Goal: Task Accomplishment & Management: Manage account settings

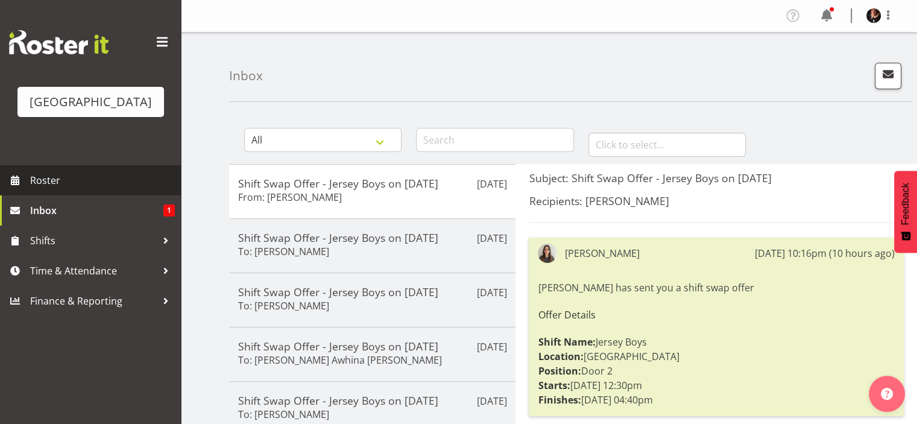
click at [32, 189] on span "Roster" at bounding box center [102, 180] width 145 height 18
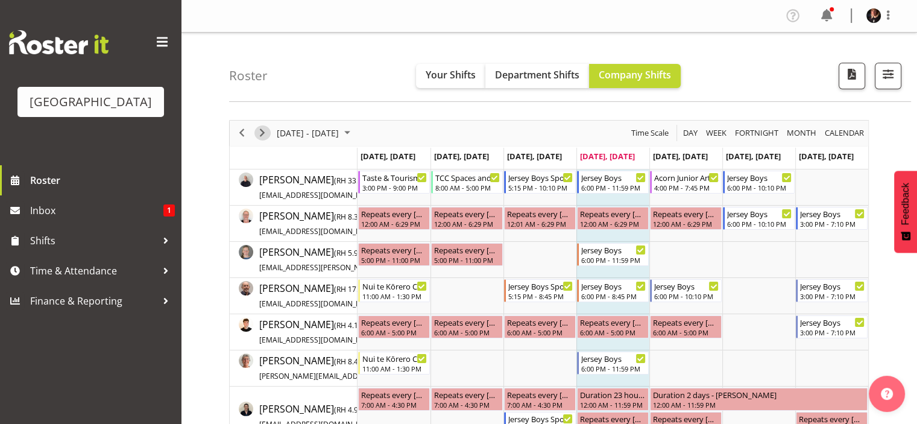
click at [258, 131] on span "Next" at bounding box center [262, 132] width 14 height 15
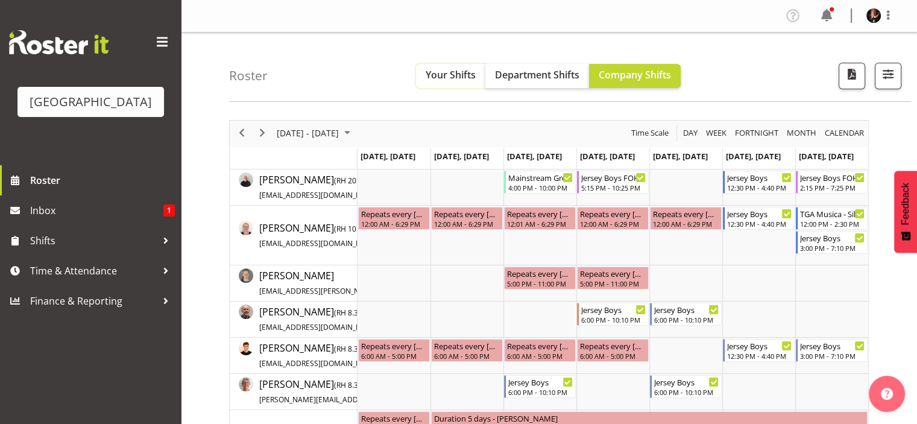
click at [457, 69] on span "Your Shifts" at bounding box center [451, 74] width 50 height 13
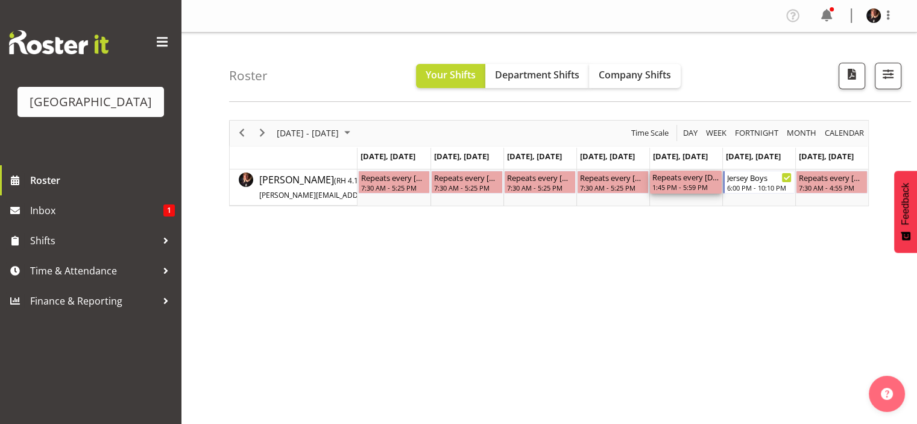
click at [688, 182] on div "Repeats every friday - Michelle Englehardt 1:45 PM - 5:59 PM" at bounding box center [685, 182] width 67 height 23
click at [687, 182] on div "1:45 PM - 5:59 PM" at bounding box center [685, 187] width 67 height 10
click at [587, 281] on div "September 15 - 21, 2025 Today Day Week Fortnight Month calendar Month Agenda Ti…" at bounding box center [573, 352] width 688 height 482
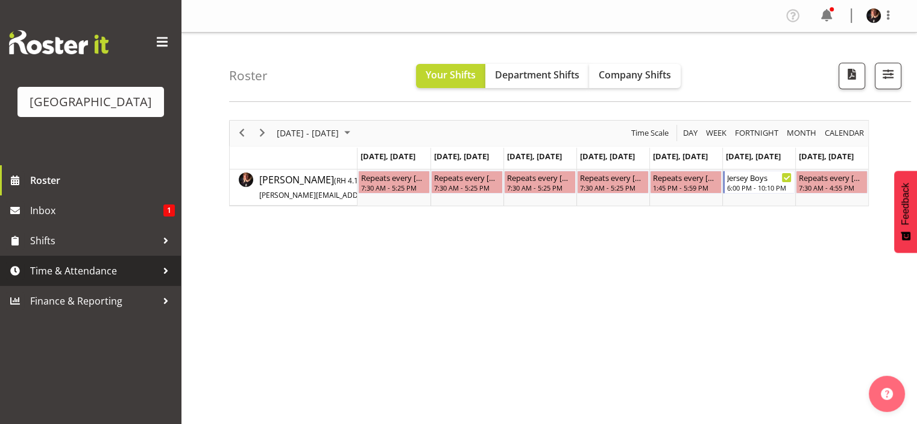
click at [160, 280] on div at bounding box center [166, 271] width 18 height 18
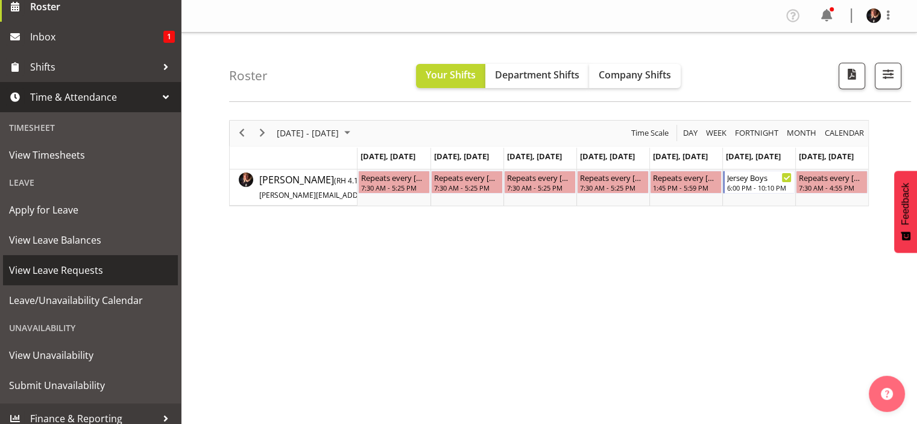
scroll to position [201, 0]
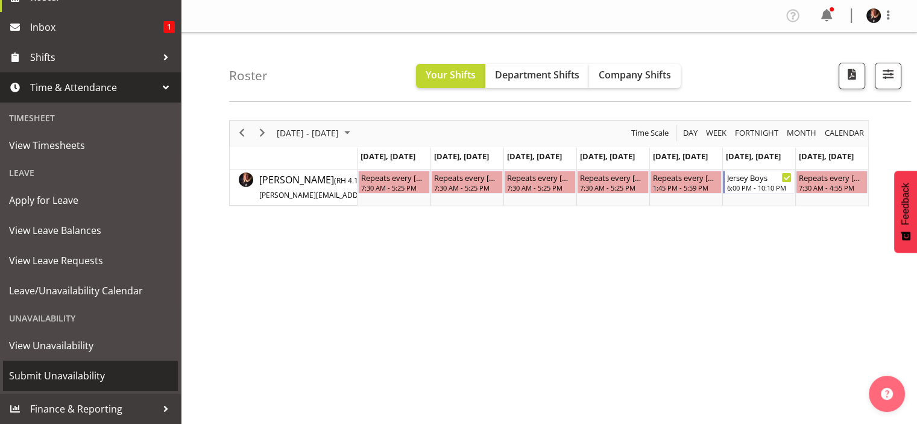
click at [94, 373] on span "Submit Unavailability" at bounding box center [90, 376] width 163 height 18
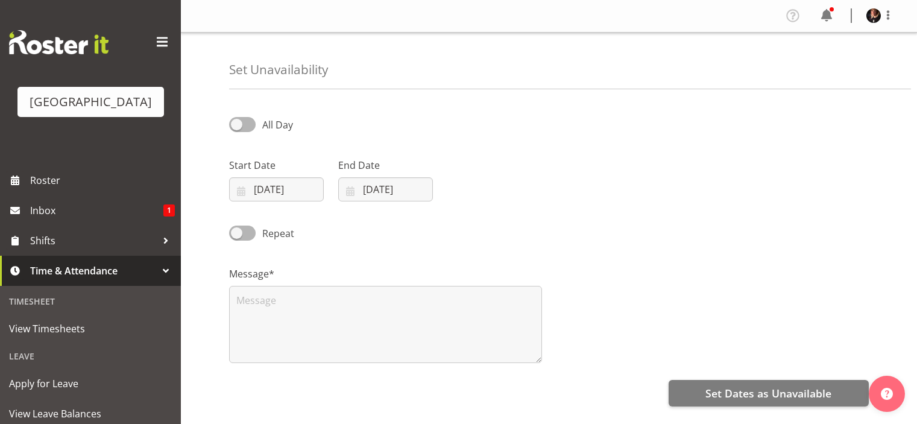
select select "8"
select select "2025"
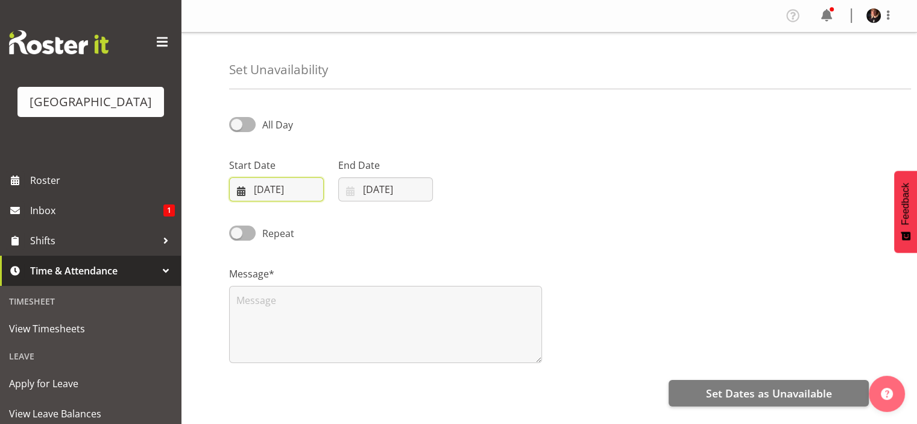
click at [316, 189] on input "11/09/2025" at bounding box center [276, 189] width 95 height 24
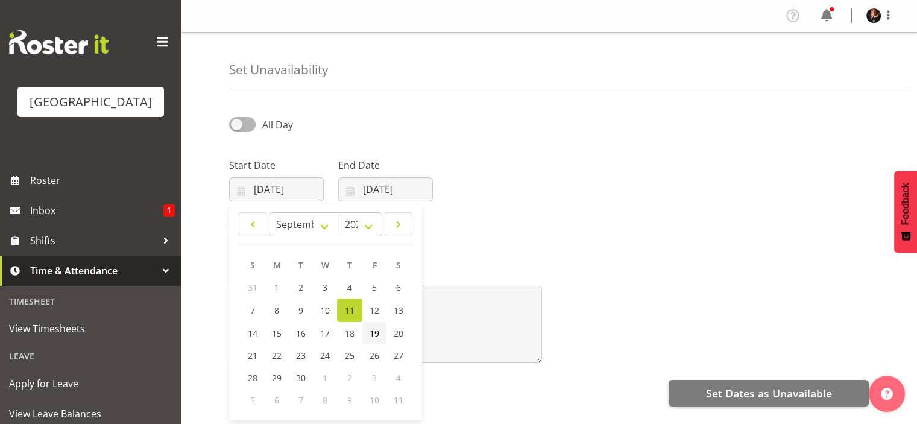
click at [376, 327] on span "19" at bounding box center [375, 332] width 10 height 11
type input "19/09/2025"
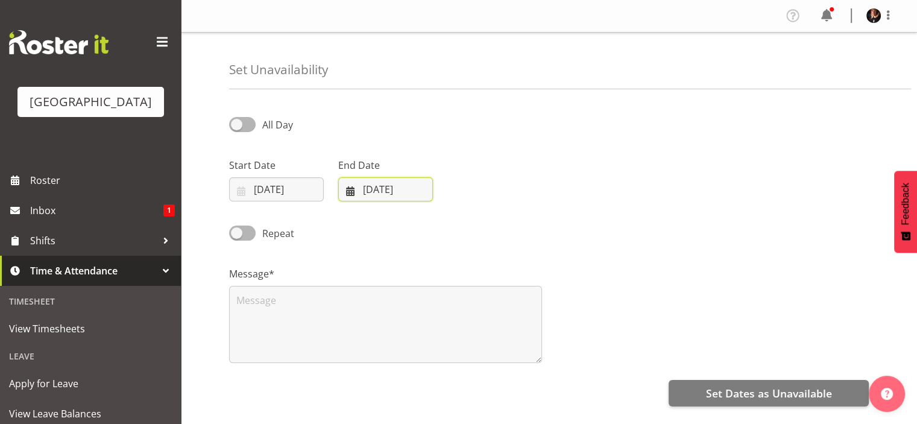
click at [422, 194] on input "11/09/2025" at bounding box center [385, 189] width 95 height 24
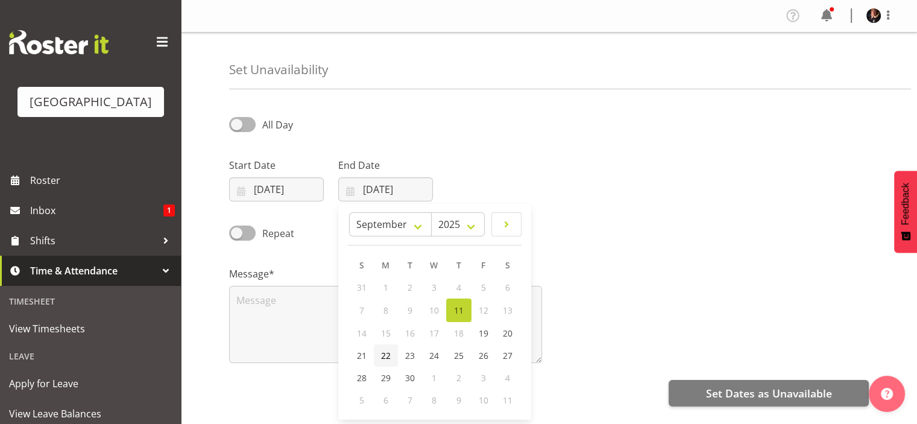
click at [383, 353] on span "22" at bounding box center [386, 355] width 10 height 11
type input "22/09/2025"
click at [237, 122] on span at bounding box center [242, 124] width 27 height 15
click at [237, 122] on input "All Day" at bounding box center [233, 125] width 8 height 8
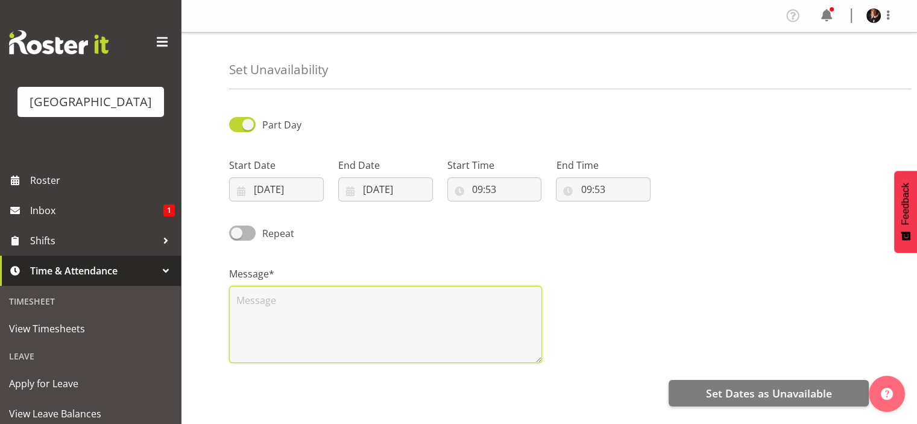
click at [293, 300] on textarea at bounding box center [385, 324] width 313 height 77
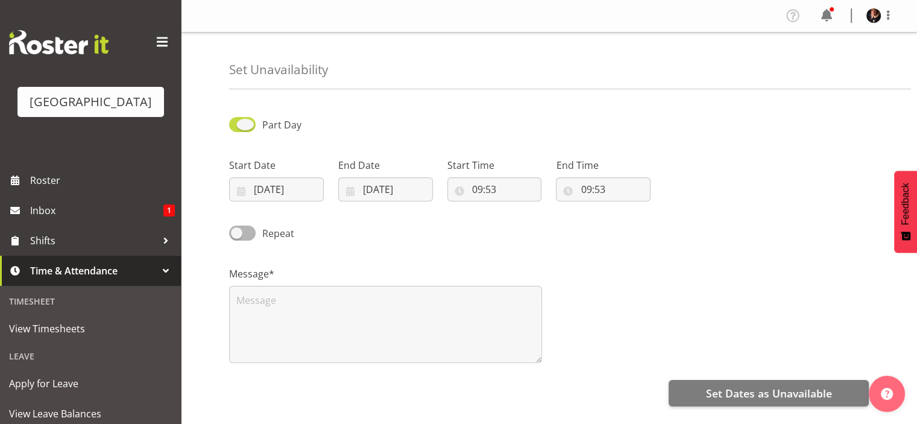
click at [244, 122] on span at bounding box center [242, 124] width 27 height 15
click at [237, 122] on input "Part Day" at bounding box center [233, 125] width 8 height 8
checkbox input "false"
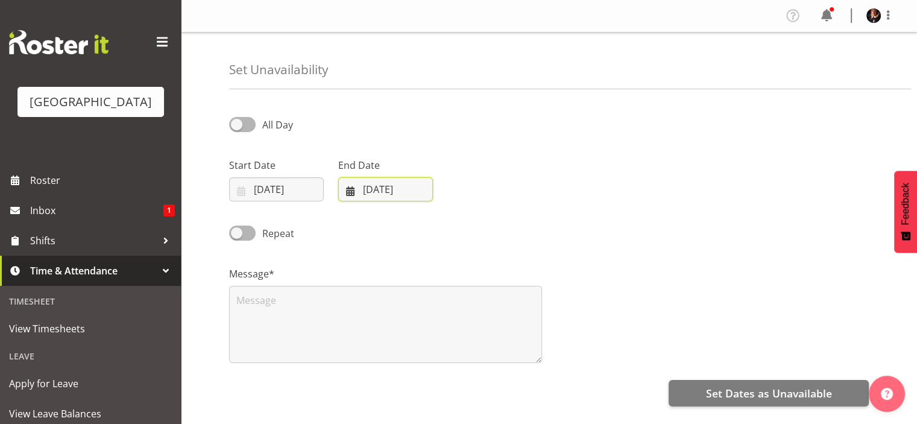
click at [415, 190] on input "22/09/2025" at bounding box center [385, 189] width 95 height 24
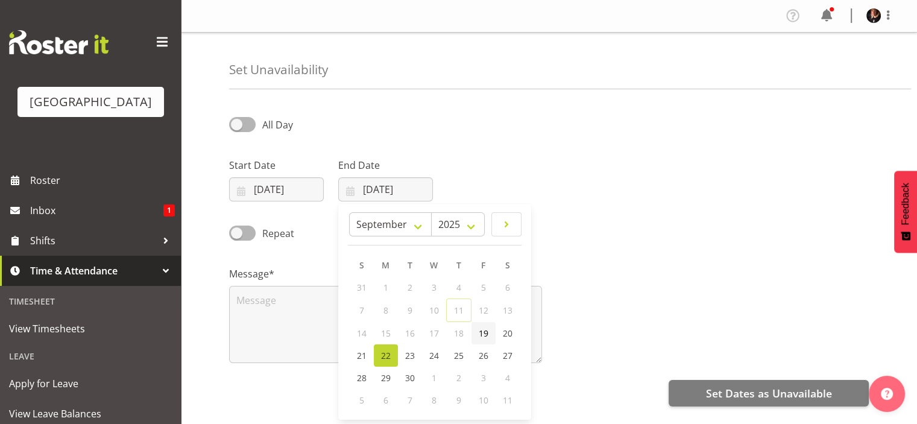
click at [485, 332] on span "19" at bounding box center [484, 332] width 10 height 11
type input "19/09/2025"
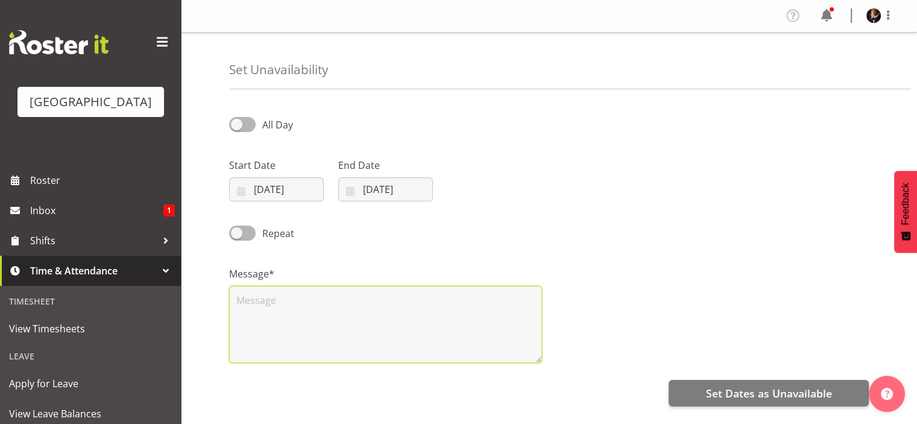
click at [432, 306] on textarea at bounding box center [385, 324] width 313 height 77
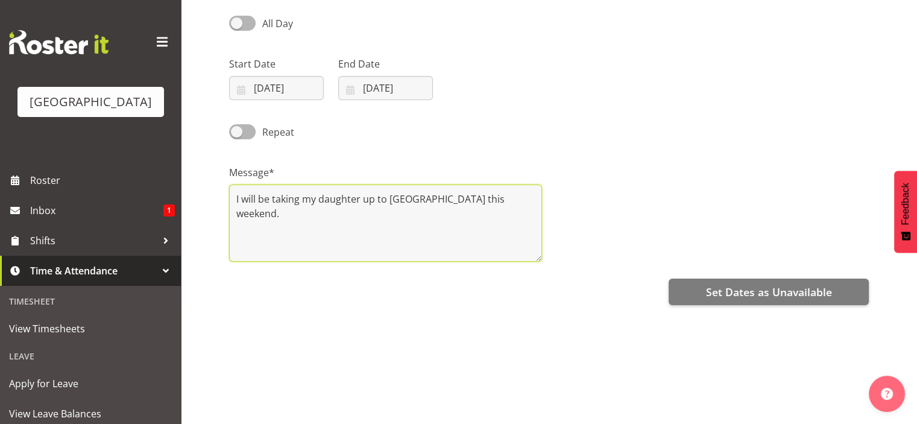
scroll to position [102, 0]
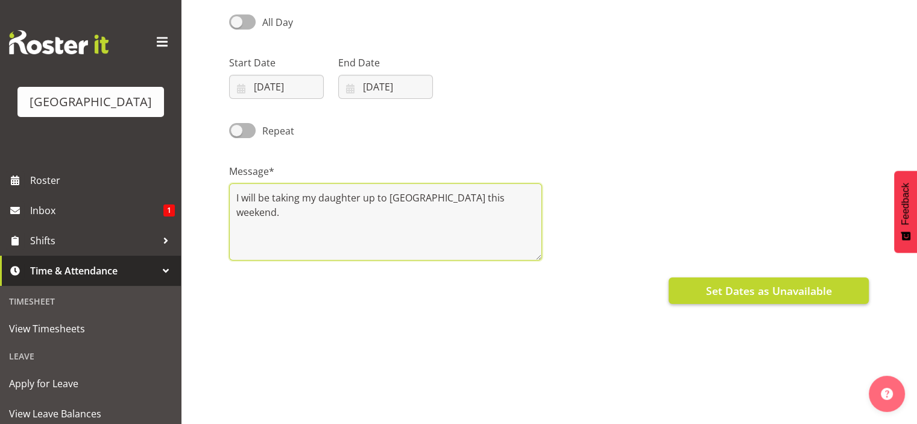
type textarea "I will be taking my daughter up to Whangarei this weekend."
click at [701, 288] on button "Set Dates as Unavailable" at bounding box center [769, 290] width 200 height 27
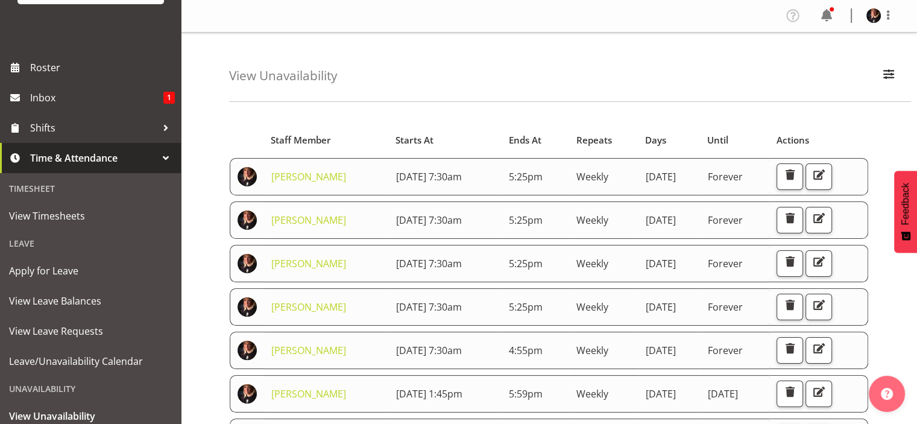
scroll to position [113, 0]
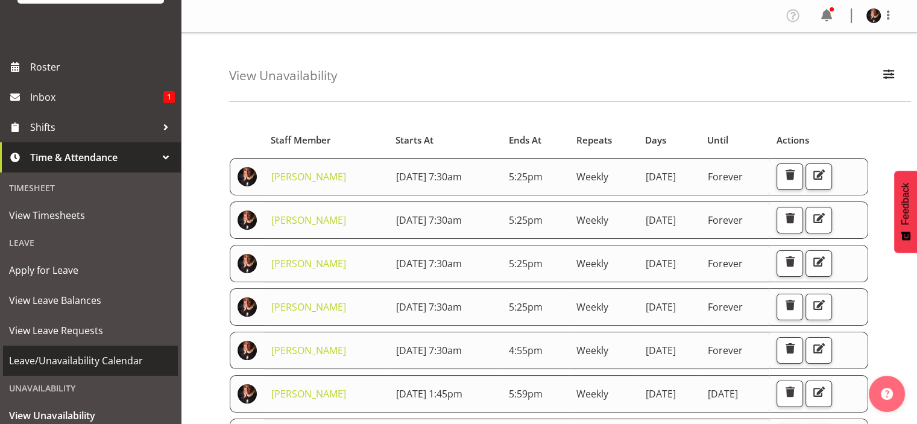
click at [61, 370] on span "Leave/Unavailability Calendar" at bounding box center [90, 360] width 163 height 18
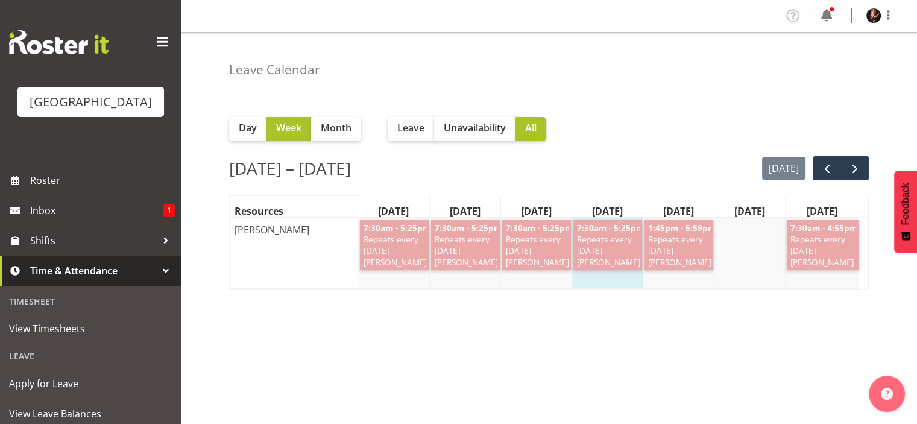
click at [61, 368] on div "Leave" at bounding box center [90, 356] width 175 height 25
click at [865, 166] on button "next" at bounding box center [854, 168] width 28 height 25
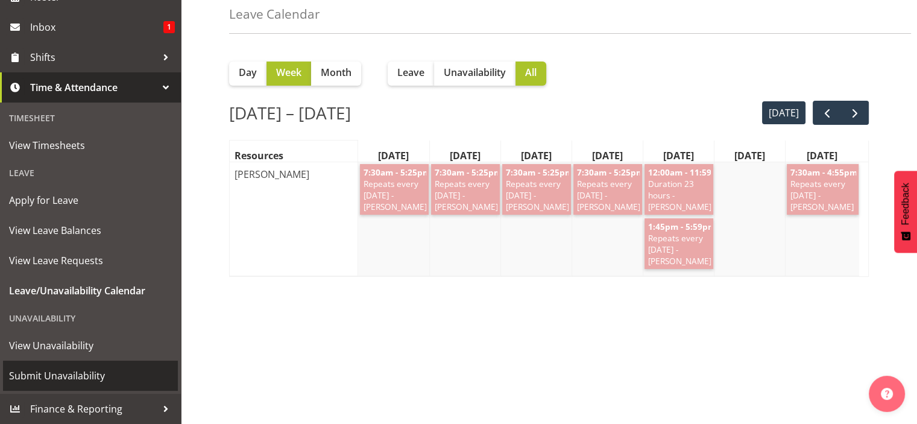
scroll to position [55, 0]
click at [57, 374] on span "Submit Unavailability" at bounding box center [90, 376] width 163 height 18
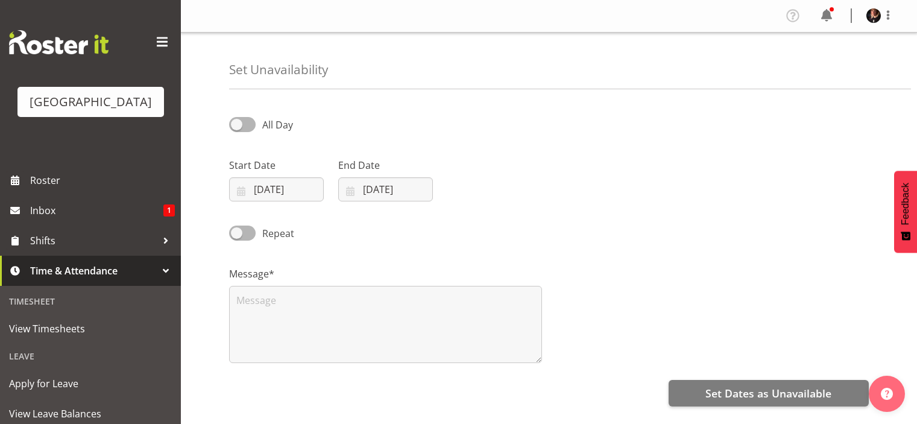
select select "8"
select select "2025"
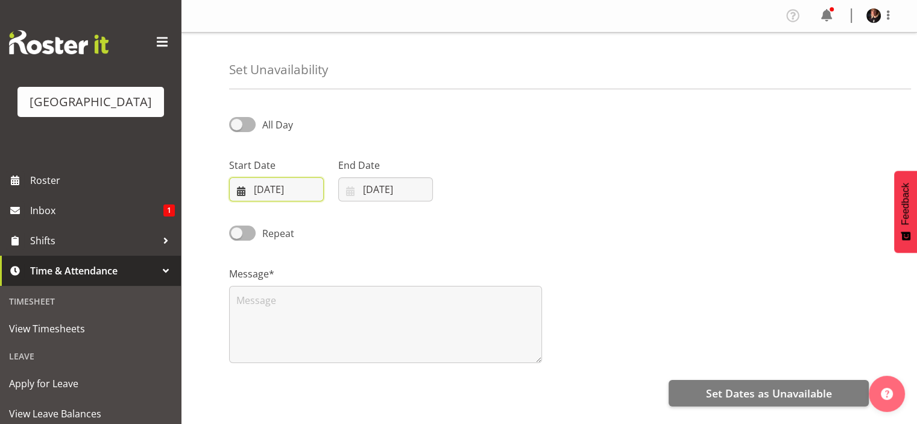
click at [314, 192] on input "[DATE]" at bounding box center [276, 189] width 95 height 24
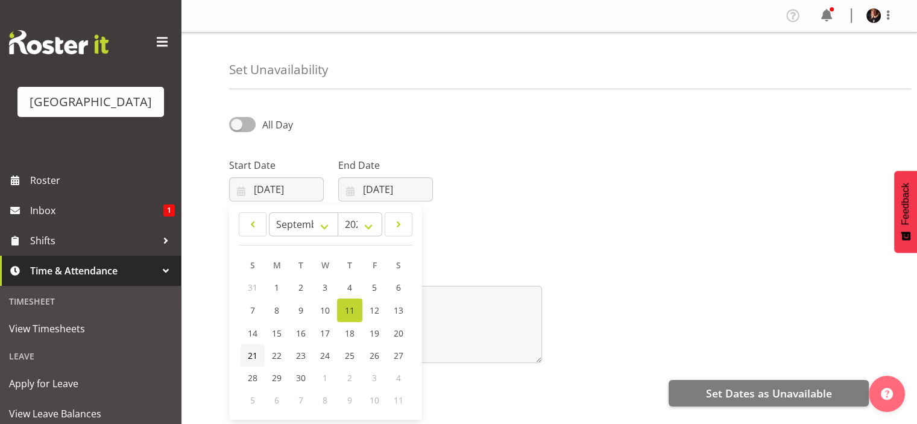
click at [248, 351] on span "21" at bounding box center [253, 355] width 10 height 11
type input "[DATE]"
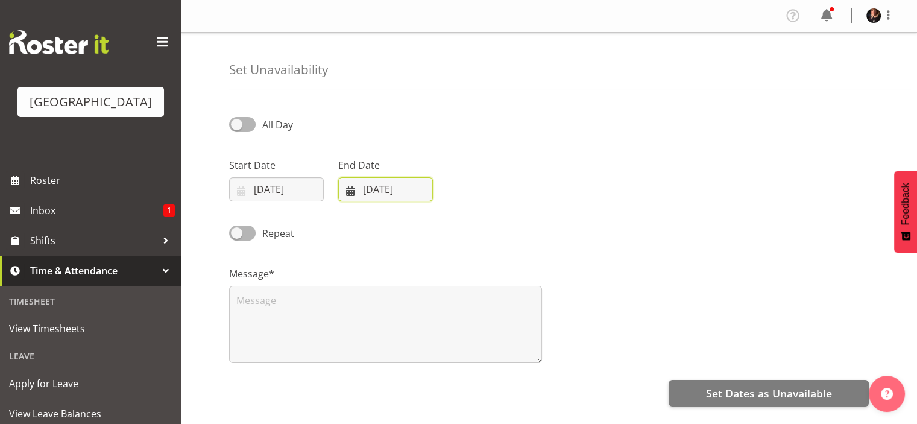
click at [420, 190] on input "[DATE]" at bounding box center [385, 189] width 95 height 24
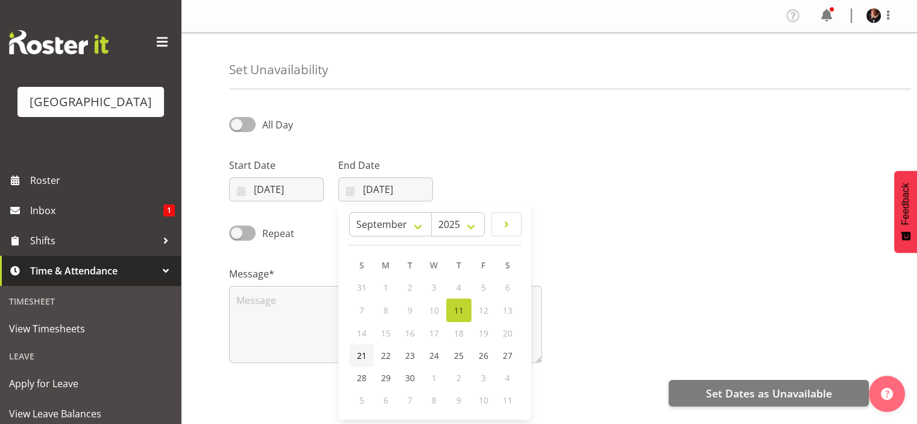
click at [362, 354] on span "21" at bounding box center [362, 355] width 10 height 11
type input "[DATE]"
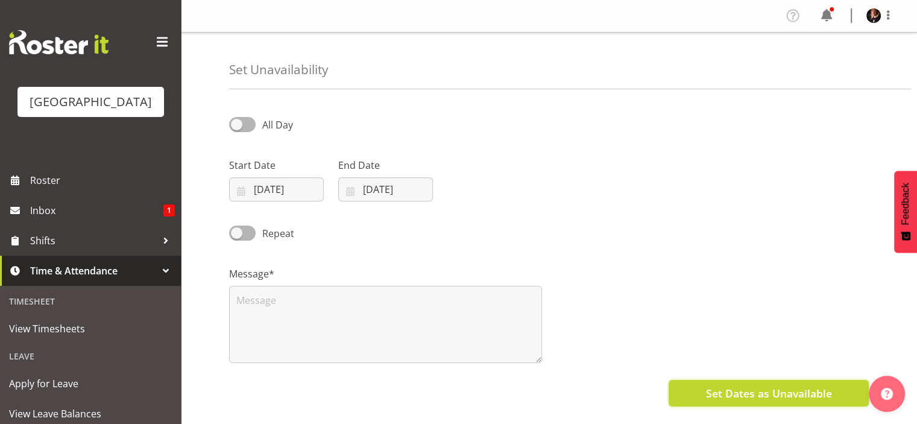
click at [810, 394] on span "Set Dates as Unavailable" at bounding box center [768, 393] width 126 height 16
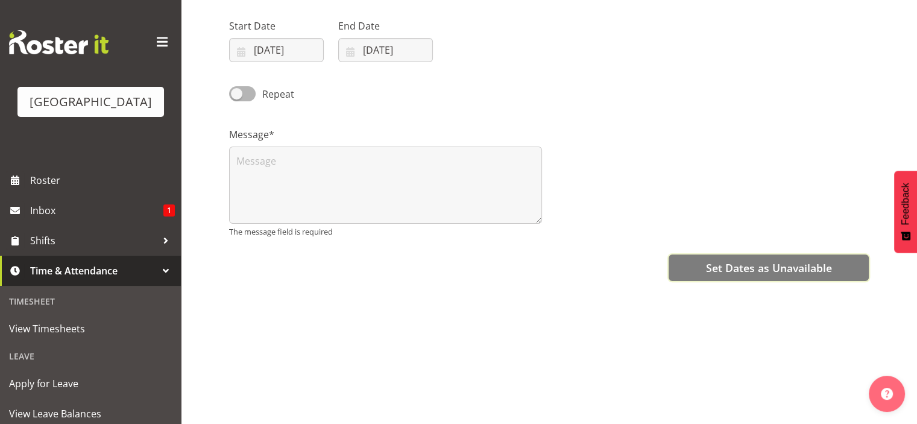
scroll to position [140, 0]
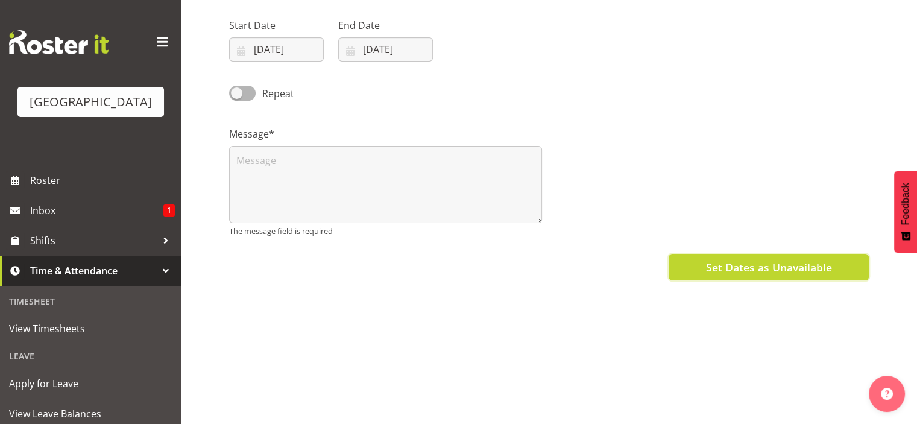
click at [771, 263] on span "Set Dates as Unavailable" at bounding box center [768, 267] width 126 height 16
click at [747, 264] on span "Set Dates as Unavailable" at bounding box center [768, 267] width 126 height 16
click at [699, 265] on button "Set Dates as Unavailable" at bounding box center [769, 267] width 200 height 27
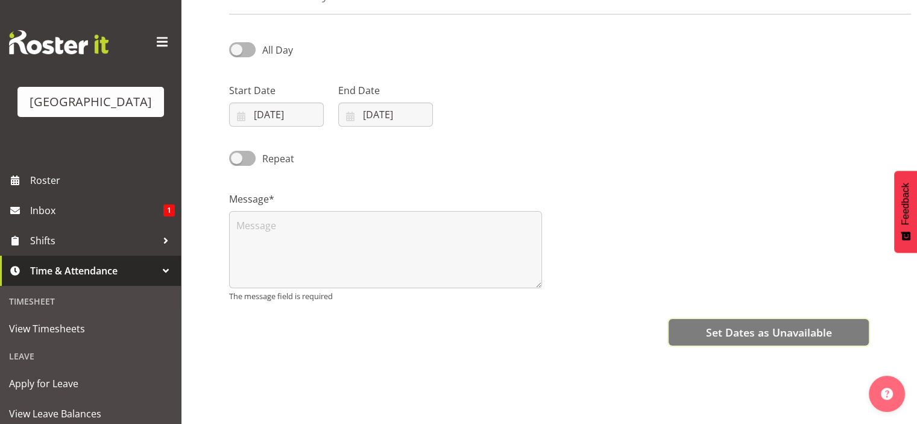
scroll to position [121, 0]
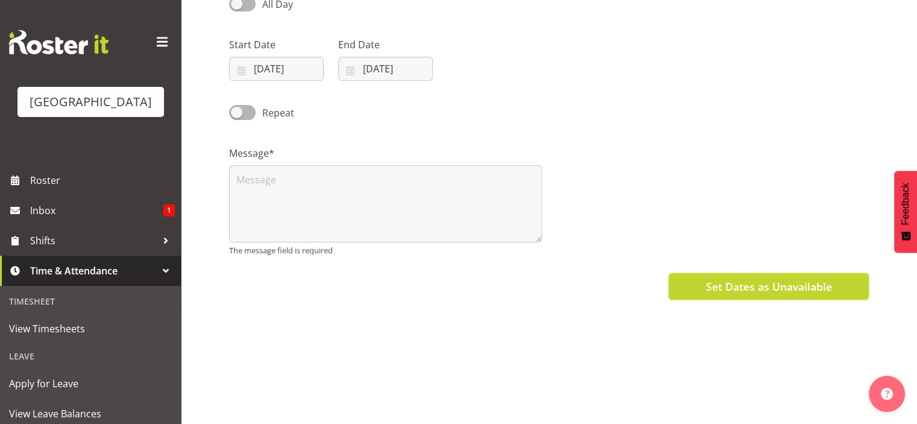
click at [779, 288] on span "Set Dates as Unavailable" at bounding box center [768, 287] width 126 height 16
